Goal: Information Seeking & Learning: Learn about a topic

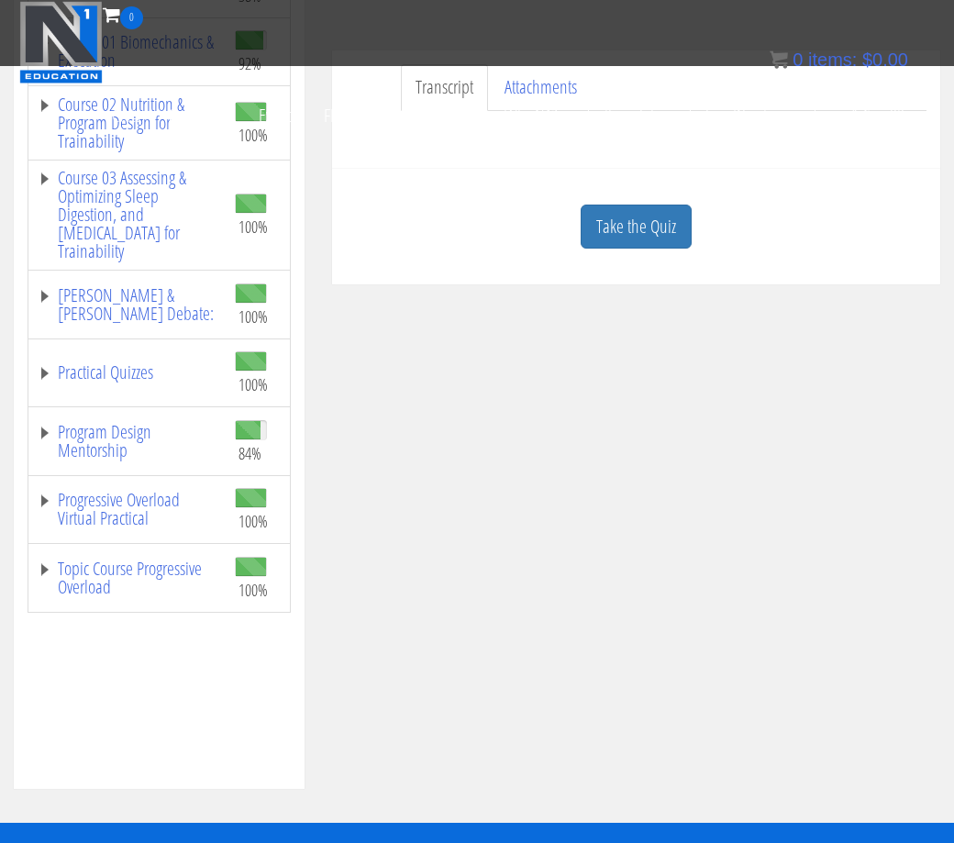
scroll to position [515, 0]
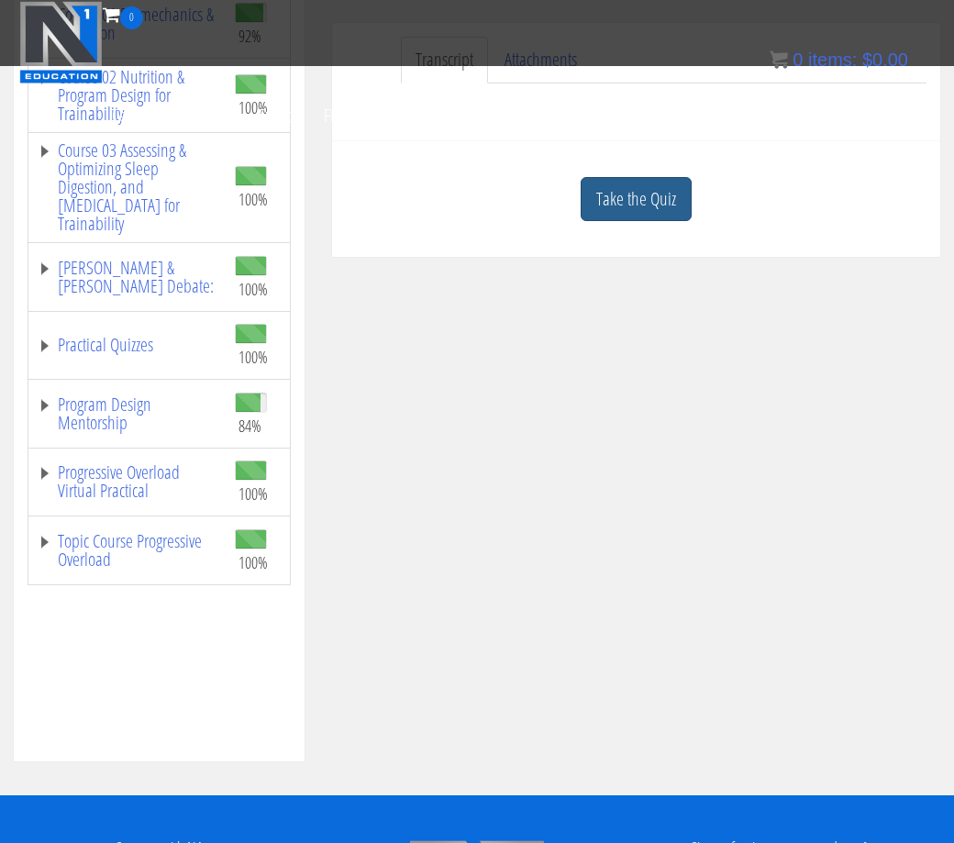
click at [616, 205] on link "Take the Quiz" at bounding box center [636, 199] width 111 height 45
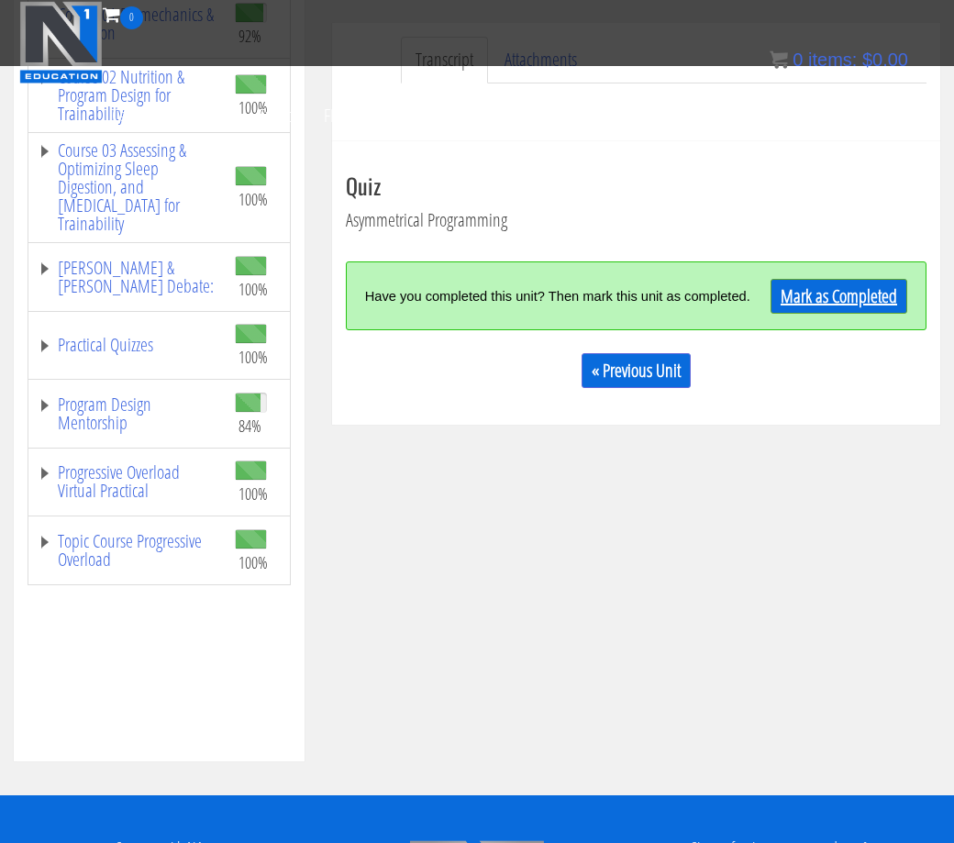
click at [783, 289] on link "Mark as Completed" at bounding box center [838, 296] width 137 height 35
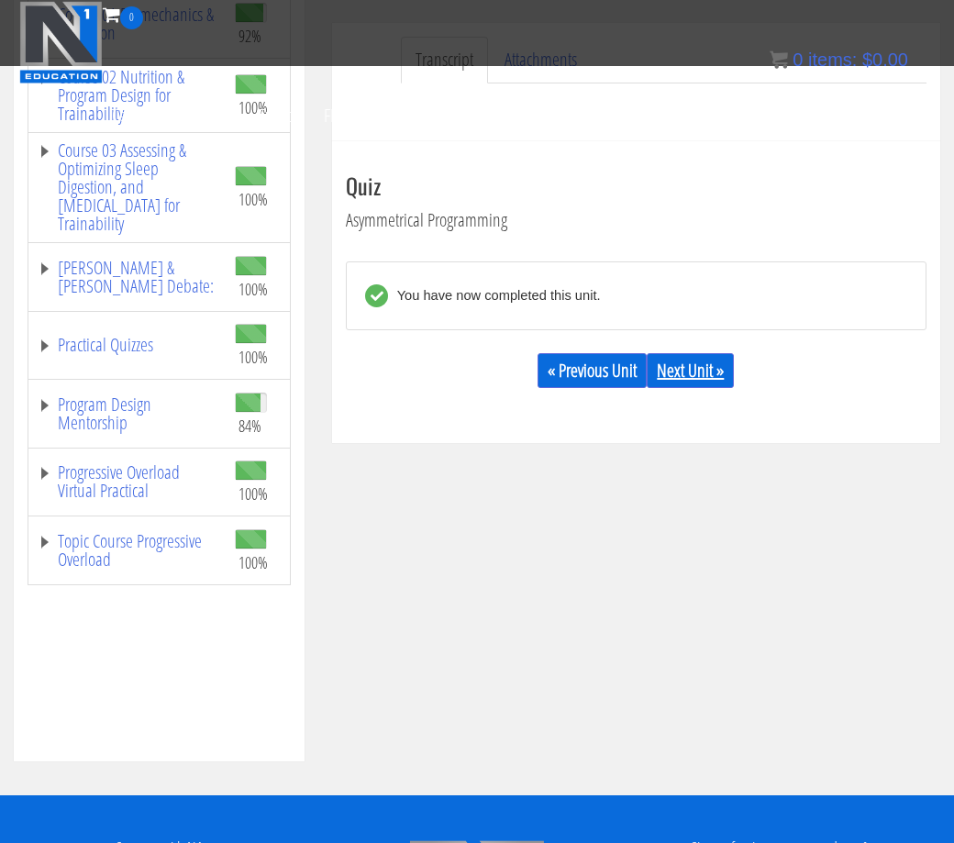
click at [709, 361] on link "Next Unit »" at bounding box center [690, 370] width 87 height 35
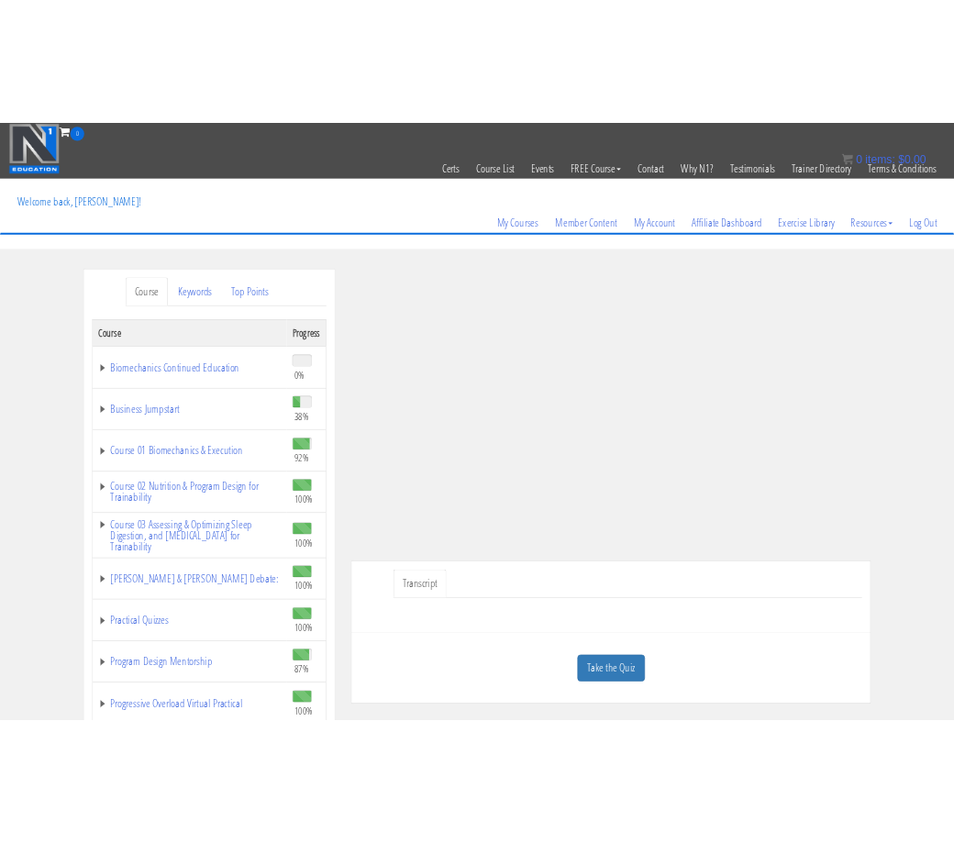
scroll to position [72, 0]
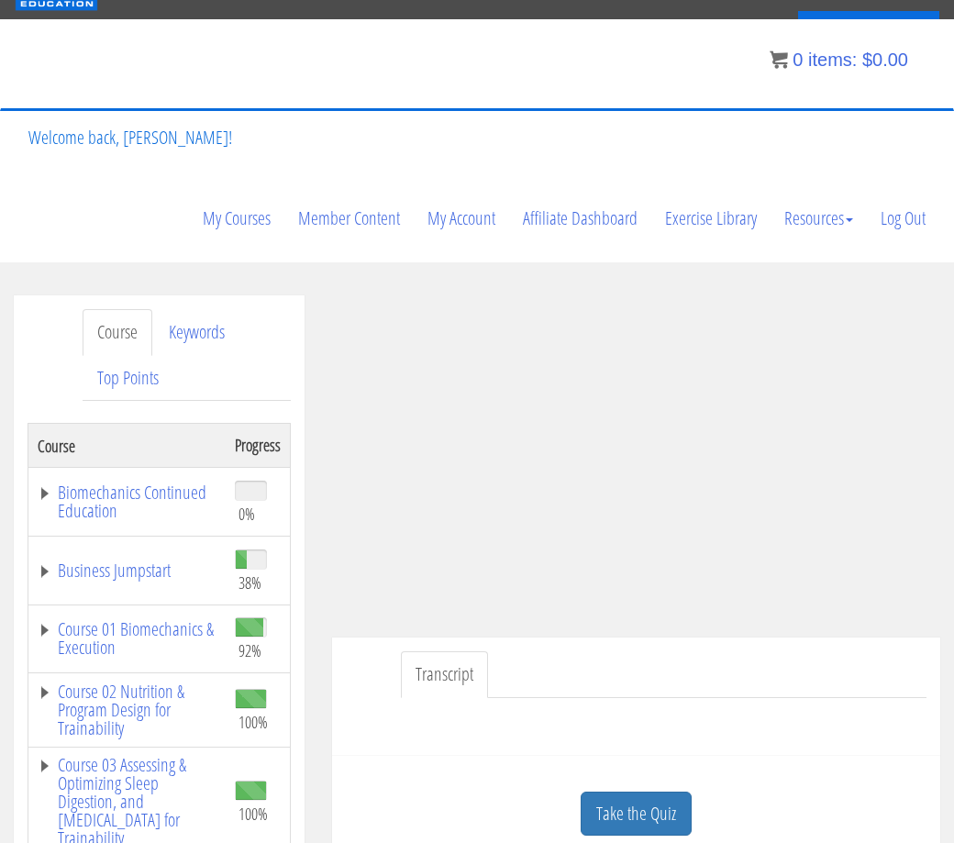
click at [108, 571] on link "Business Jumpstart" at bounding box center [127, 570] width 179 height 18
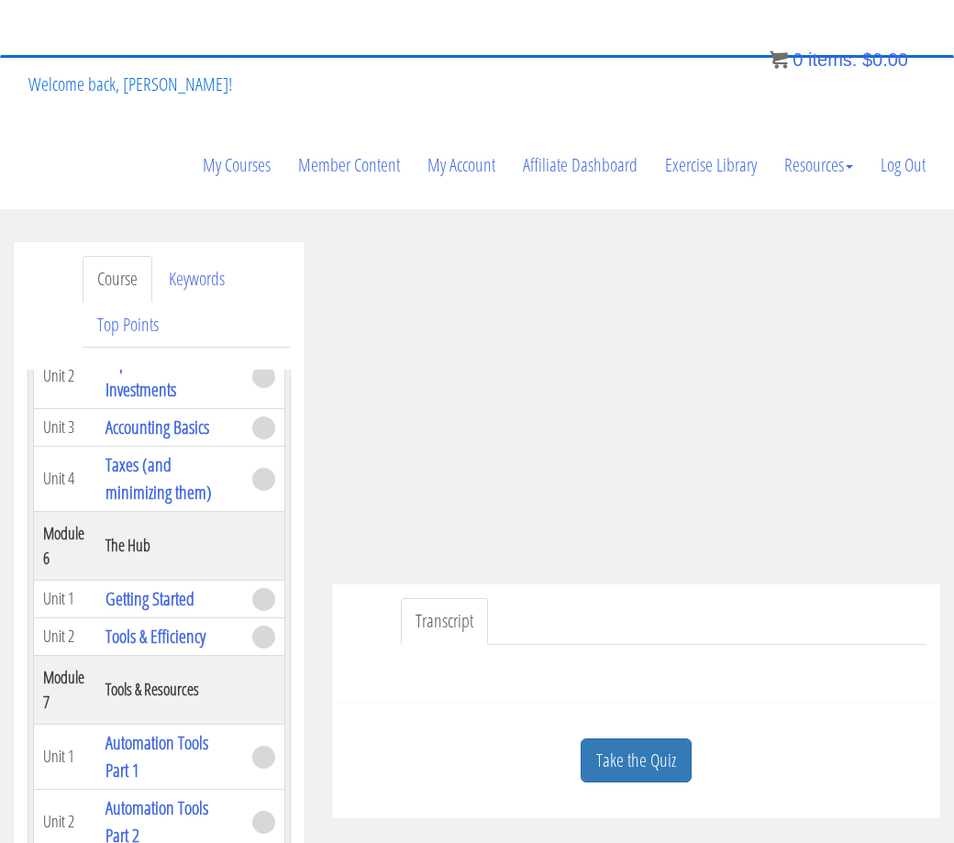
scroll to position [1499, 0]
drag, startPoint x: 216, startPoint y: 83, endPoint x: 120, endPoint y: 85, distance: 96.3
click at [120, 85] on p "Welcome back, [PERSON_NAME]!" at bounding box center [130, 84] width 231 height 73
click at [268, 93] on header "Toggle navigation 0 Certs Course List Events FREE Course Course Preview – Biome…" at bounding box center [477, 41] width 954 height 335
drag, startPoint x: 268, startPoint y: 93, endPoint x: 238, endPoint y: 93, distance: 29.3
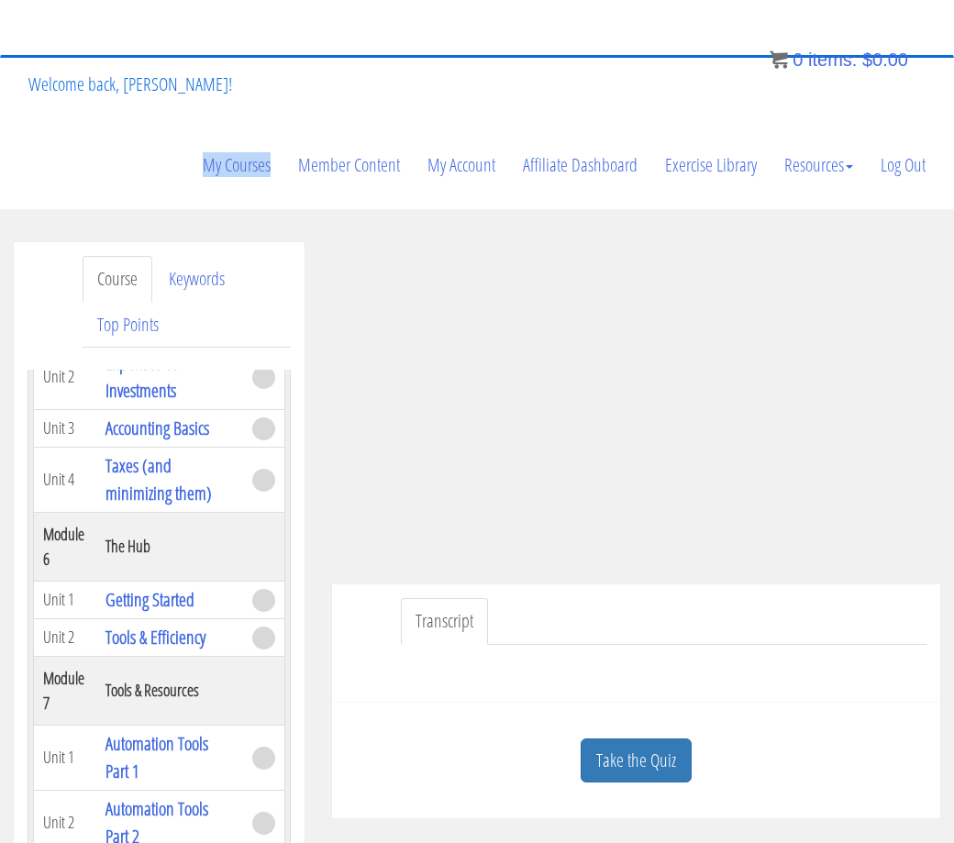
click at [238, 93] on header "Toggle navigation 0 Certs Course List Events FREE Course Course Preview – Biome…" at bounding box center [477, 41] width 954 height 335
click at [239, 78] on header "Toggle navigation 0 Certs Course List Events FREE Course Course Preview – Biome…" at bounding box center [477, 41] width 954 height 335
drag, startPoint x: 227, startPoint y: 77, endPoint x: 123, endPoint y: 93, distance: 105.7
click at [123, 93] on p "Welcome back, [PERSON_NAME]!" at bounding box center [130, 84] width 231 height 73
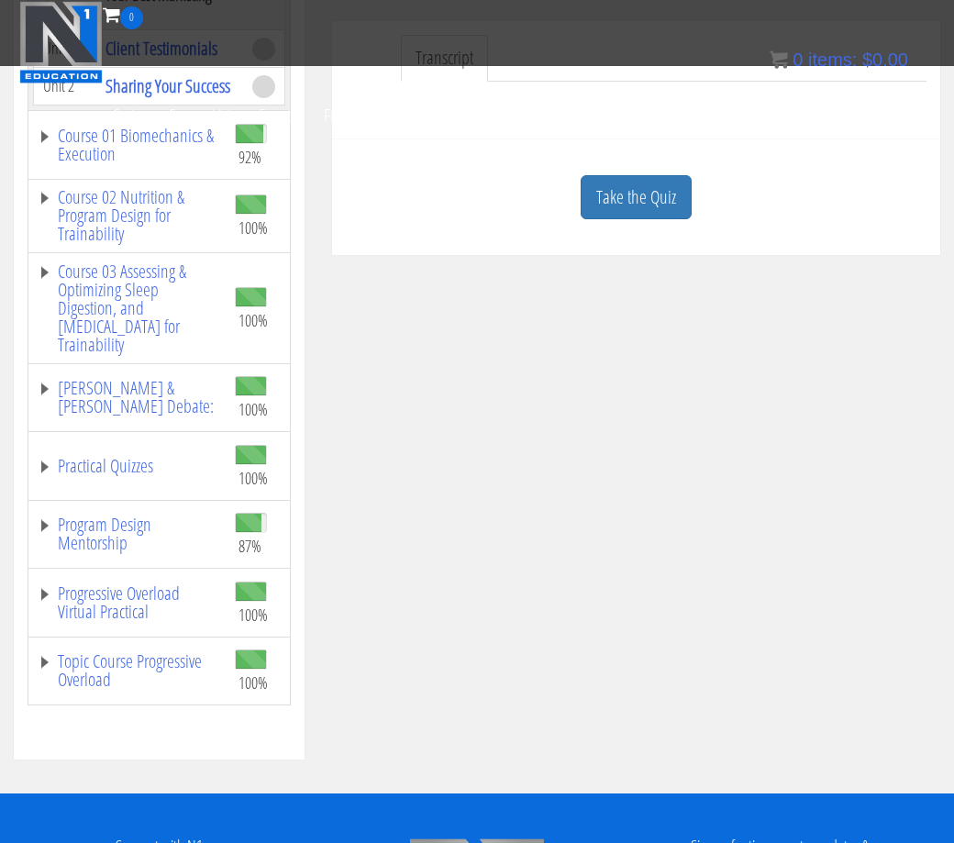
scroll to position [517, 0]
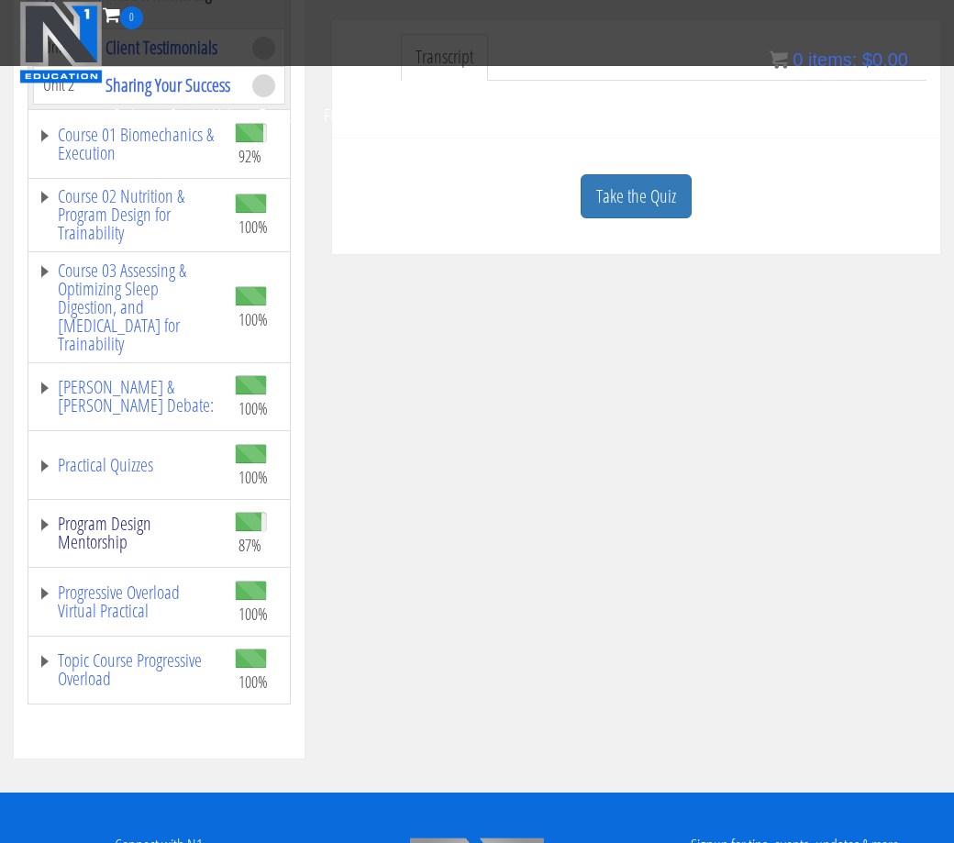
click at [127, 535] on link "Program Design Mentorship" at bounding box center [127, 533] width 179 height 37
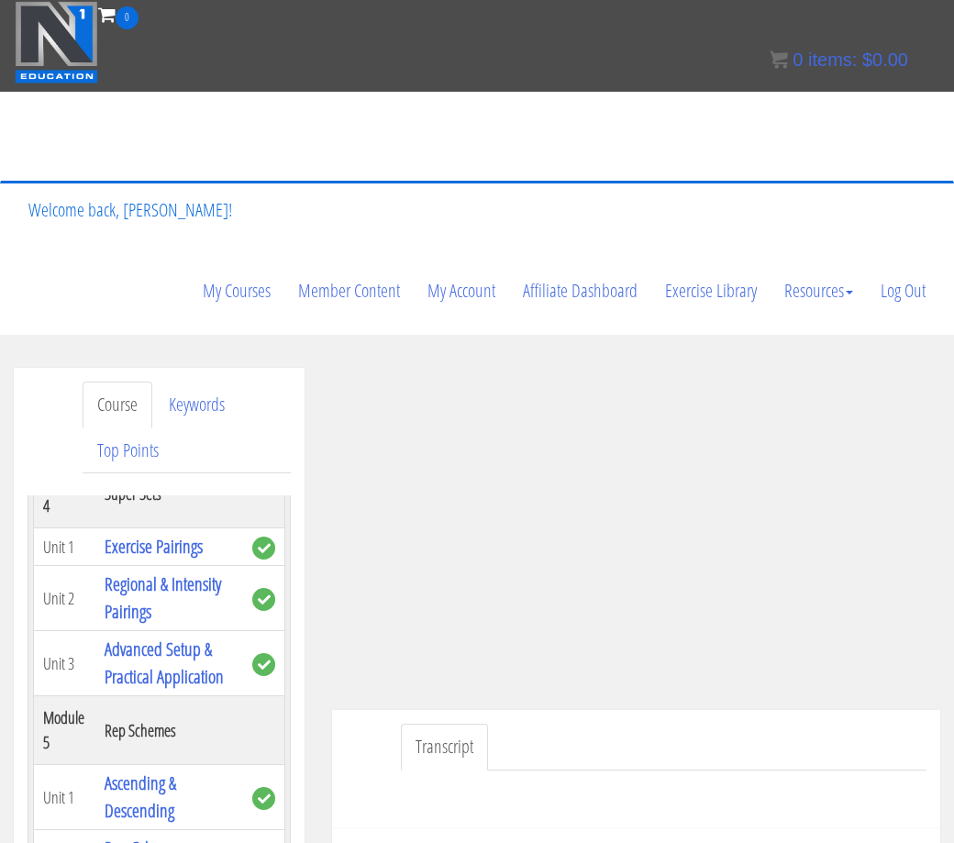
scroll to position [3709, 0]
